Goal: Information Seeking & Learning: Check status

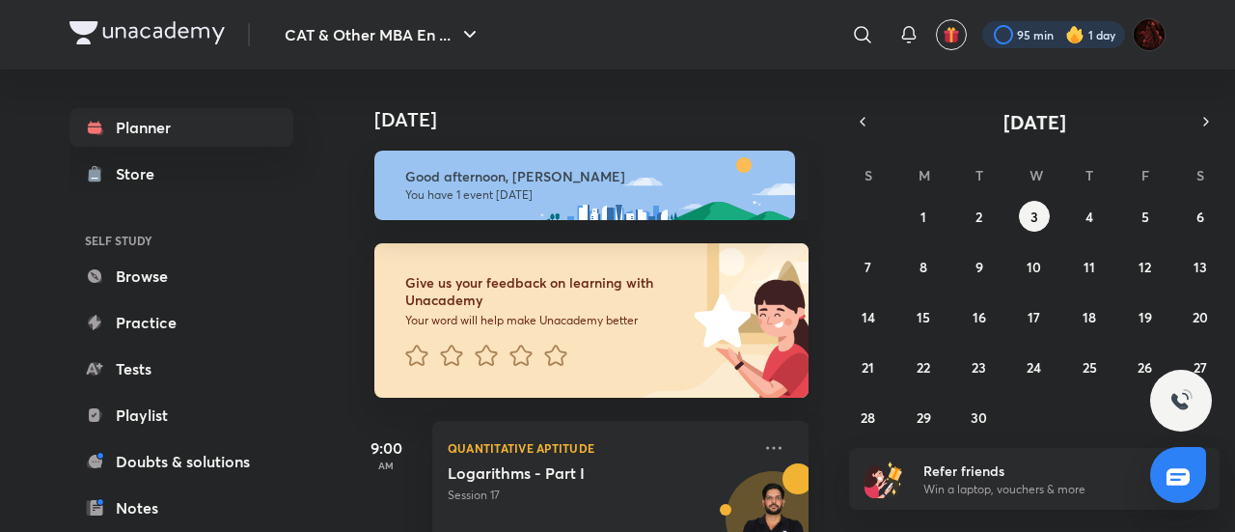
click at [1029, 36] on div at bounding box center [1053, 34] width 143 height 27
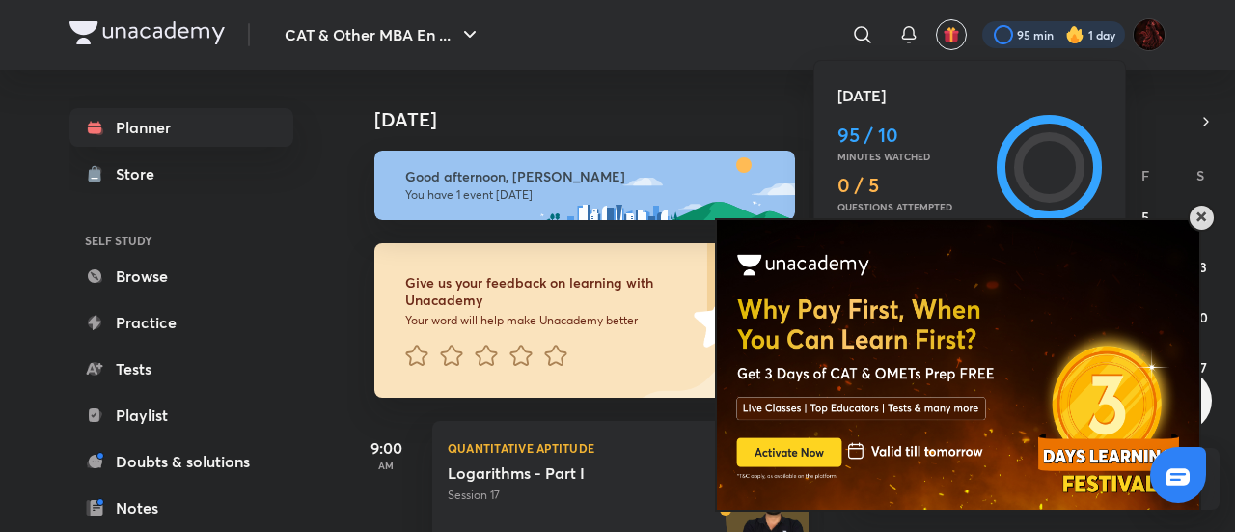
click at [1204, 212] on span at bounding box center [1202, 217] width 10 height 10
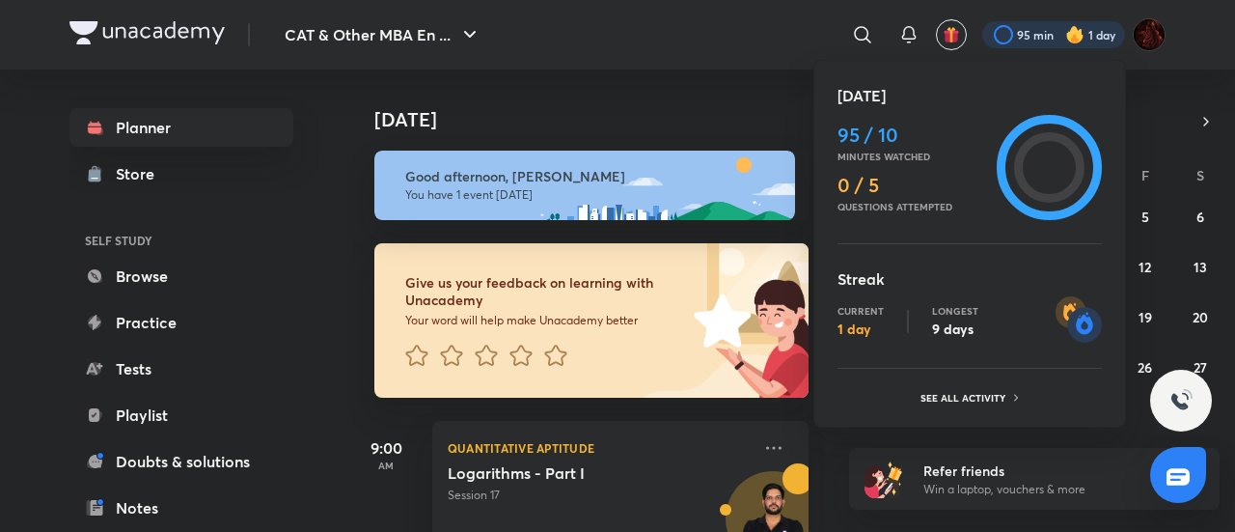
click at [1189, 92] on div at bounding box center [617, 266] width 1235 height 532
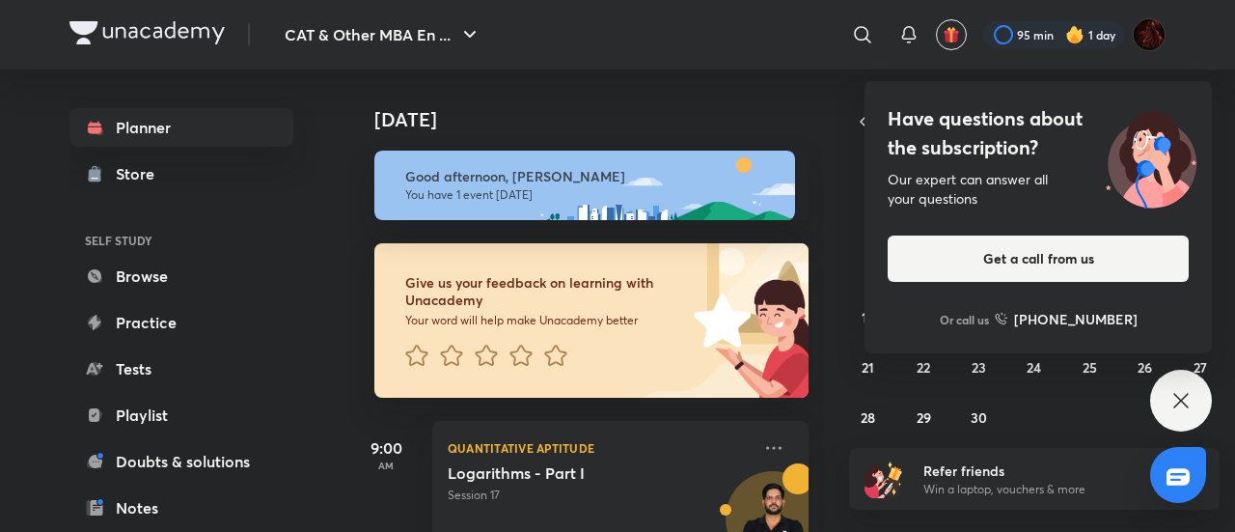
click at [1175, 397] on icon at bounding box center [1180, 400] width 23 height 23
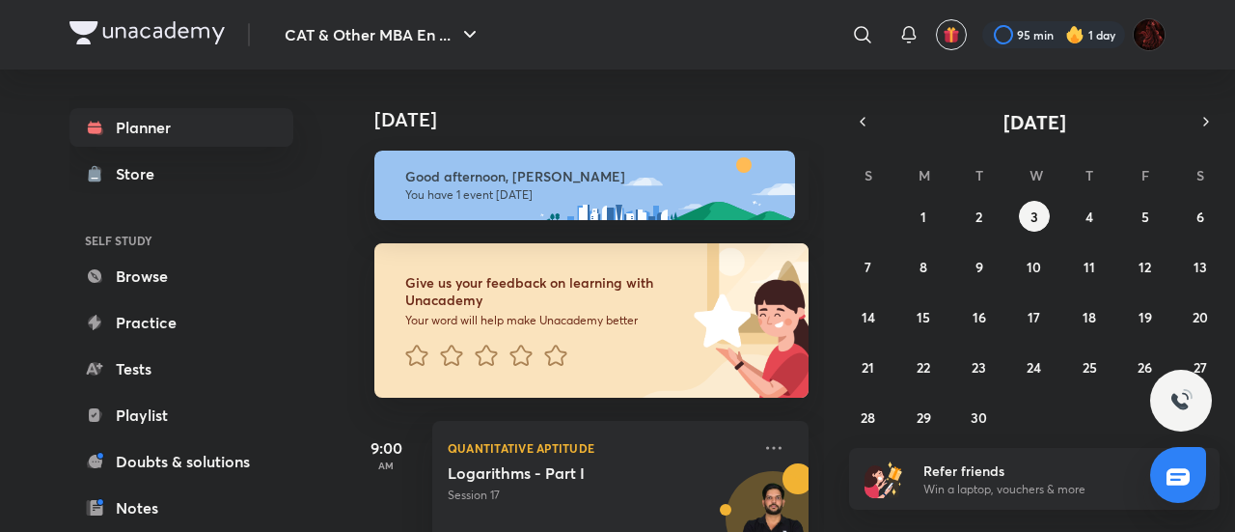
click at [857, 171] on div "S" at bounding box center [868, 169] width 23 height 23
click at [851, 120] on button "button" at bounding box center [862, 121] width 27 height 27
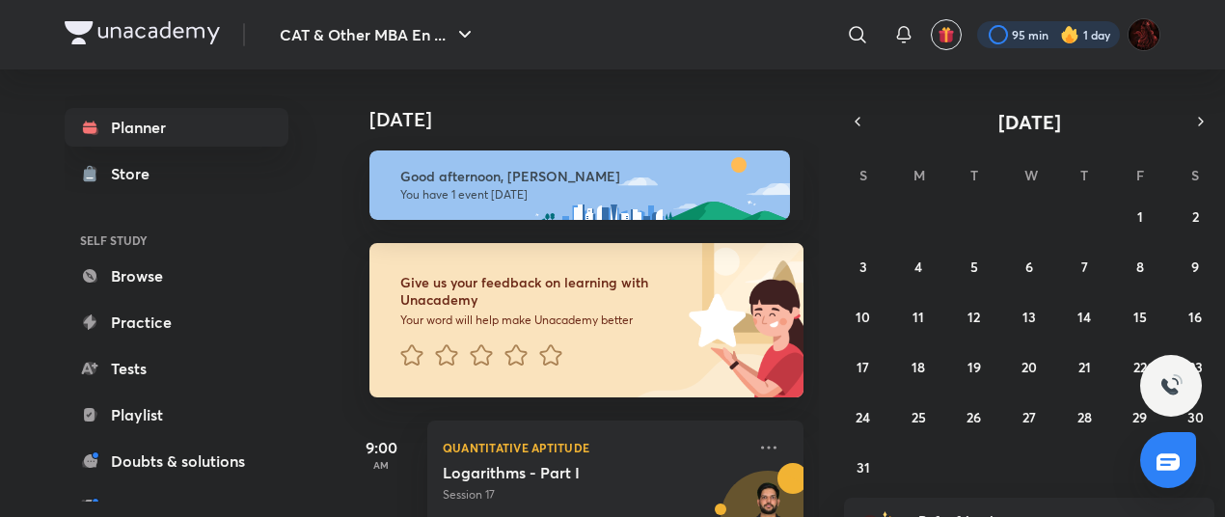
click at [1021, 38] on div at bounding box center [1048, 34] width 143 height 27
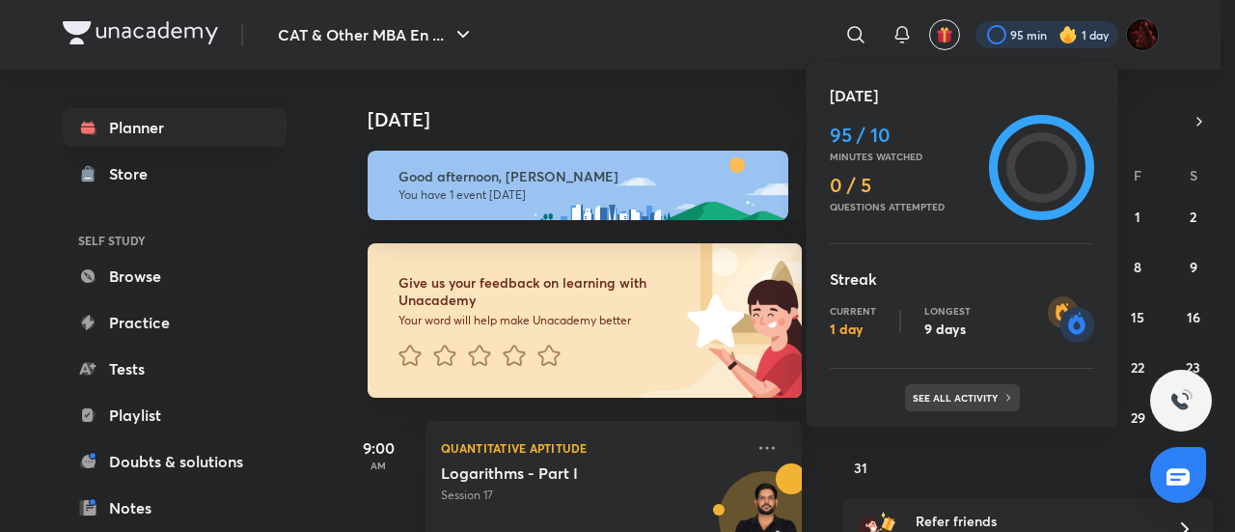
click at [980, 399] on p "See all activity" at bounding box center [958, 398] width 90 height 12
